Goal: Transaction & Acquisition: Subscribe to service/newsletter

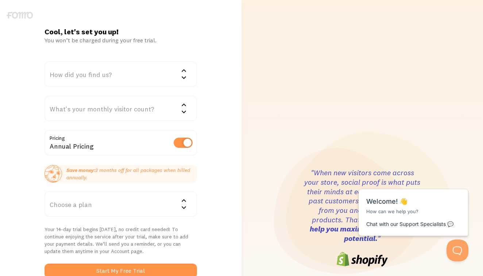
click at [116, 77] on div "How did you find us?" at bounding box center [120, 74] width 152 height 26
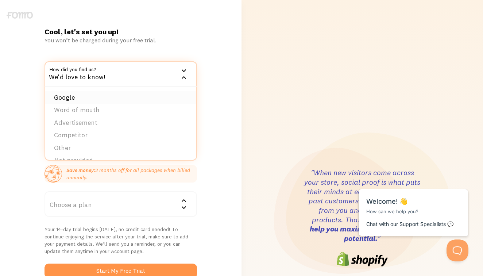
click at [106, 96] on li "Google" at bounding box center [120, 97] width 151 height 13
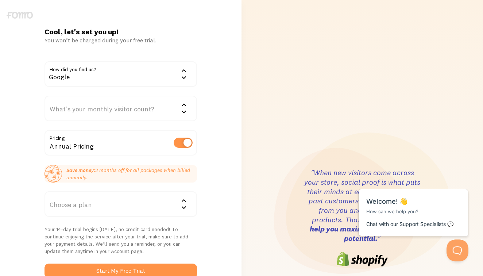
click at [98, 113] on div "What's your monthly visitor count?" at bounding box center [120, 109] width 152 height 26
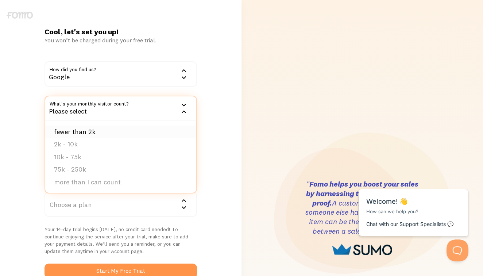
click at [92, 131] on li "fewer than 2k" at bounding box center [120, 131] width 151 height 13
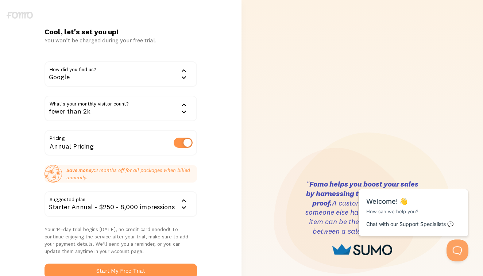
click at [88, 146] on div "Annual Pricing" at bounding box center [120, 143] width 152 height 27
click at [178, 141] on label at bounding box center [183, 142] width 19 height 10
click at [178, 141] on input "checkbox" at bounding box center [183, 142] width 19 height 10
checkbox input "false"
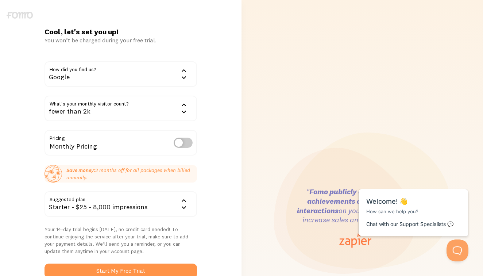
click at [185, 207] on icon at bounding box center [183, 207] width 9 height 9
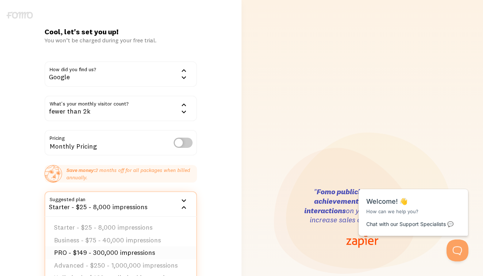
click at [144, 249] on li "PRO - $149 - 300,000 impressions" at bounding box center [120, 252] width 151 height 13
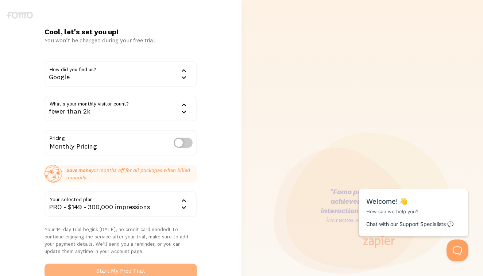
click at [147, 268] on button "Start My Free Trial" at bounding box center [120, 270] width 152 height 15
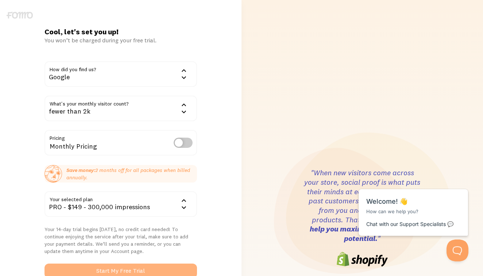
click at [126, 266] on button "Start My Free Trial" at bounding box center [120, 270] width 152 height 15
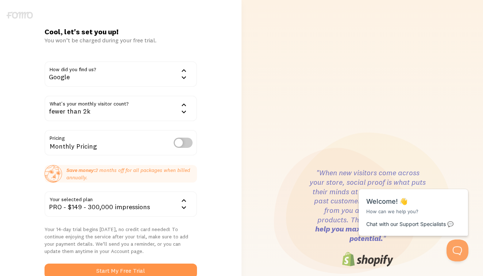
click at [211, 250] on div "Cool, let's set you up! You won’t be charged during your free trial. How did yo…" at bounding box center [120, 217] width 241 height 381
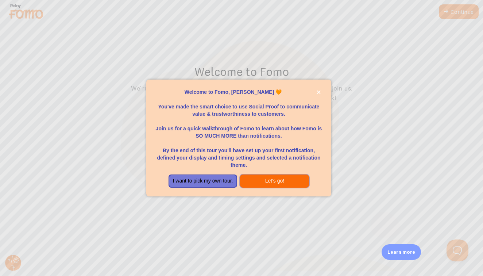
click at [287, 176] on button "Let's go!" at bounding box center [274, 180] width 69 height 13
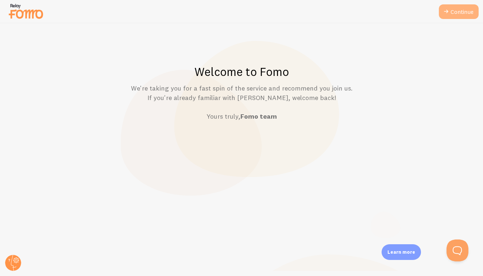
click at [460, 9] on link "Continue" at bounding box center [459, 11] width 40 height 15
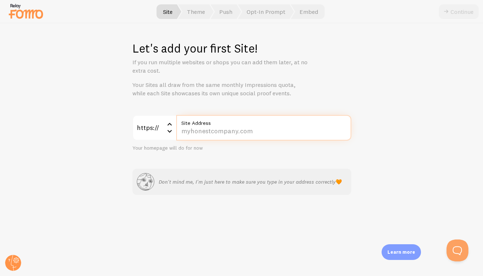
click at [230, 132] on input "Site Address" at bounding box center [263, 128] width 175 height 26
type input "[DOMAIN_NAME]"
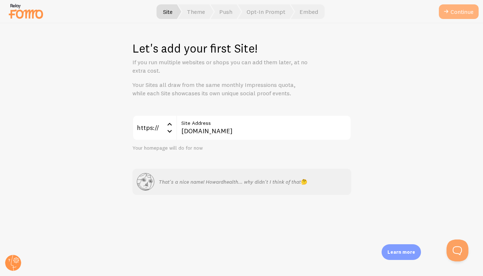
click at [453, 12] on button "Continue" at bounding box center [459, 11] width 40 height 15
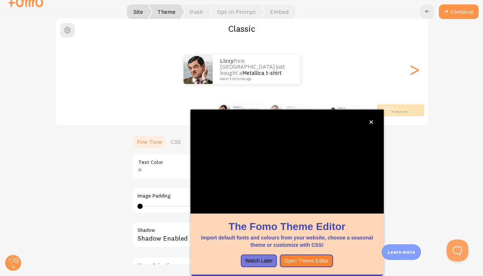
scroll to position [5, 0]
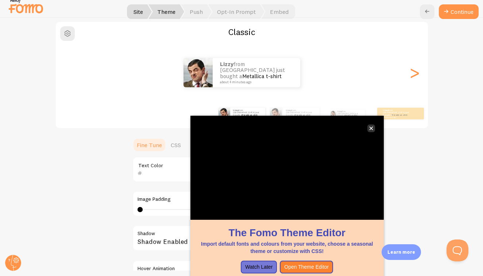
click at [371, 126] on icon "close," at bounding box center [371, 128] width 4 height 4
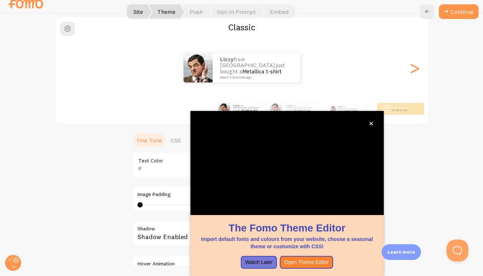
scroll to position [11, 0]
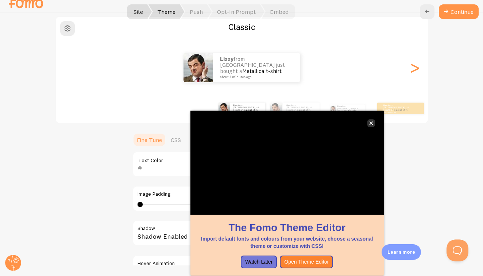
click at [368, 123] on button "close," at bounding box center [371, 123] width 8 height 8
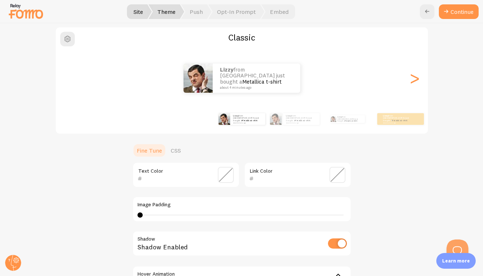
scroll to position [0, 0]
click at [175, 179] on input "text" at bounding box center [175, 178] width 67 height 9
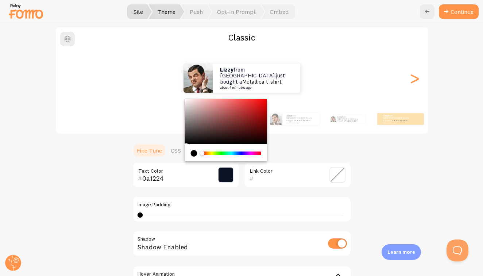
type input "0a1224"
click at [270, 178] on input "text" at bounding box center [287, 178] width 67 height 9
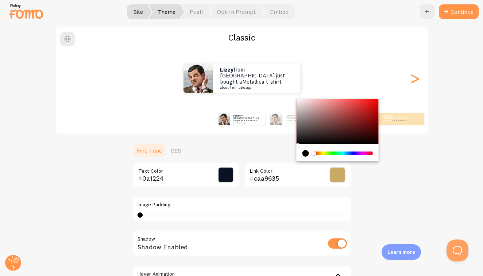
click at [264, 177] on input "caa9635" at bounding box center [287, 178] width 67 height 9
type input "ca9635"
click at [263, 217] on div "Image Padding 0 0 - undefined" at bounding box center [241, 209] width 219 height 26
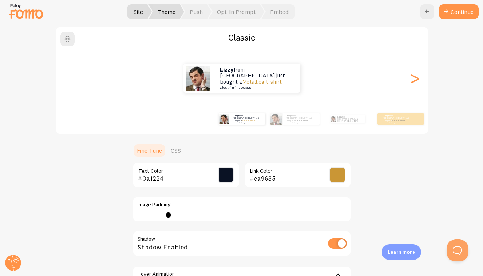
drag, startPoint x: 140, startPoint y: 215, endPoint x: 175, endPoint y: 217, distance: 34.7
click at [175, 217] on div "6" at bounding box center [241, 215] width 209 height 6
type input "0"
drag, startPoint x: 175, startPoint y: 214, endPoint x: 131, endPoint y: 212, distance: 43.4
click at [131, 212] on div "Classic Lizzy from [GEOGRAPHIC_DATA] just bought a Metallica t-shirt about 4 mi…" at bounding box center [241, 178] width 447 height 303
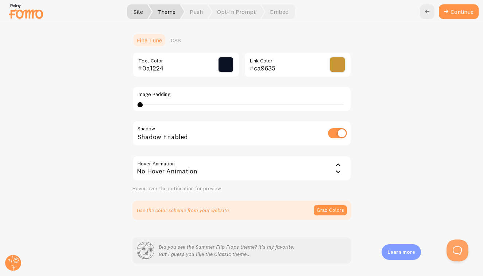
scroll to position [190, 0]
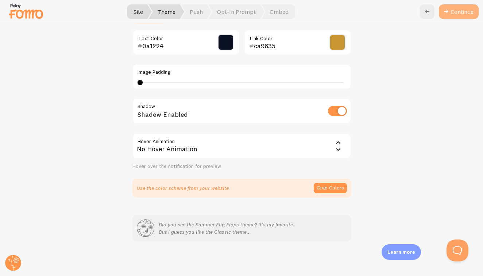
click at [468, 11] on button "Continue" at bounding box center [459, 11] width 40 height 15
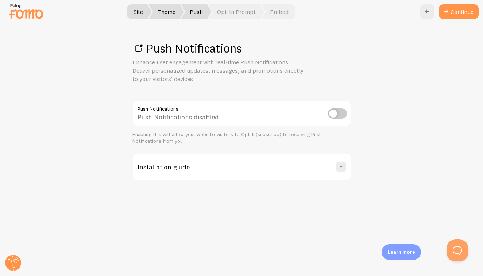
click at [331, 111] on input "checkbox" at bounding box center [337, 113] width 19 height 10
checkbox input "true"
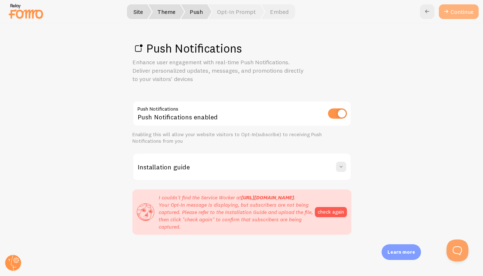
click at [455, 16] on link "Continue" at bounding box center [459, 11] width 40 height 15
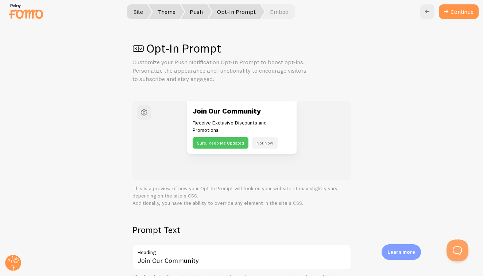
click at [228, 140] on button "Sure, Keep Me Updated" at bounding box center [220, 142] width 56 height 11
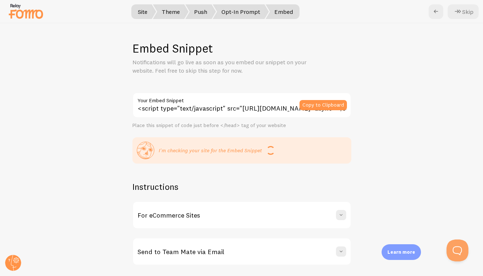
drag, startPoint x: 139, startPoint y: 107, endPoint x: 307, endPoint y: 135, distance: 170.4
click at [307, 135] on div "<script type="text/javascript" src="[URL][DOMAIN_NAME]" async></script> Your Em…" at bounding box center [241, 127] width 219 height 71
click at [264, 222] on div "For eCommerce Sites" at bounding box center [241, 215] width 217 height 26
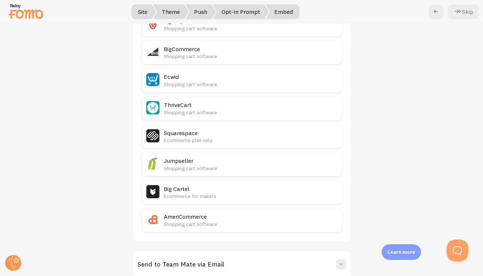
scroll to position [379, 0]
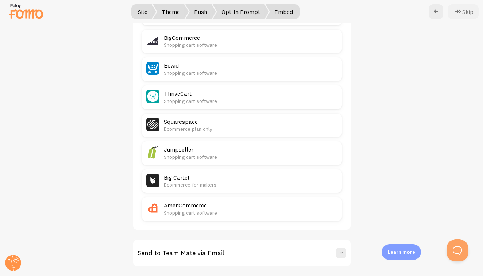
click at [473, 12] on button "Skip" at bounding box center [462, 11] width 31 height 15
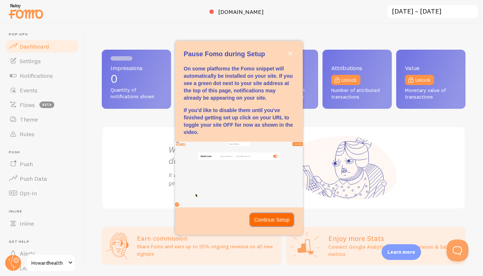
click at [267, 221] on p "Continue Setup" at bounding box center [271, 219] width 35 height 7
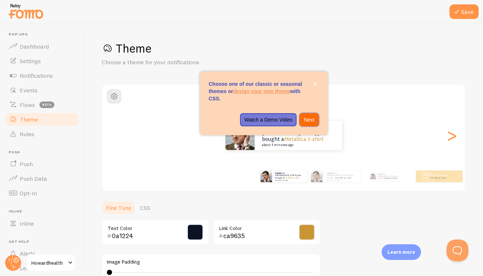
click at [313, 121] on p "Next" at bounding box center [309, 119] width 11 height 7
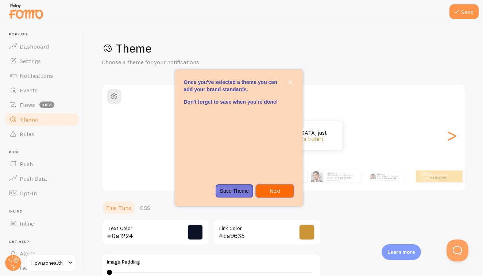
click at [284, 195] on button "Next" at bounding box center [275, 190] width 38 height 13
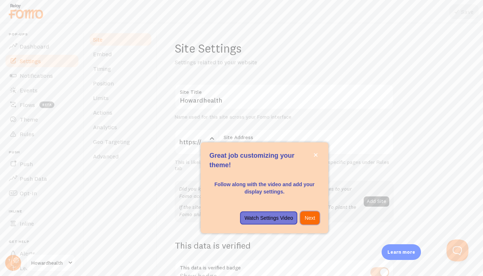
click at [310, 215] on p "Next" at bounding box center [309, 217] width 11 height 7
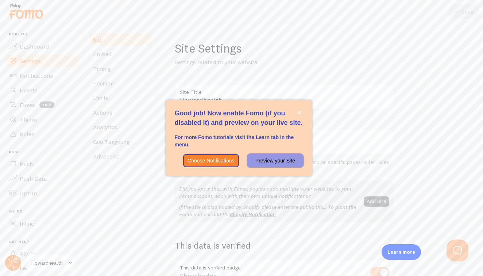
click at [291, 161] on p "Preview your Site" at bounding box center [275, 160] width 47 height 7
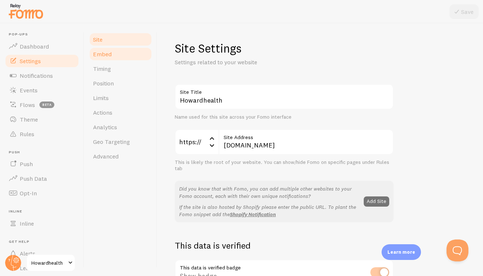
click at [114, 52] on link "Embed" at bounding box center [121, 54] width 64 height 15
